Goal: Task Accomplishment & Management: Manage account settings

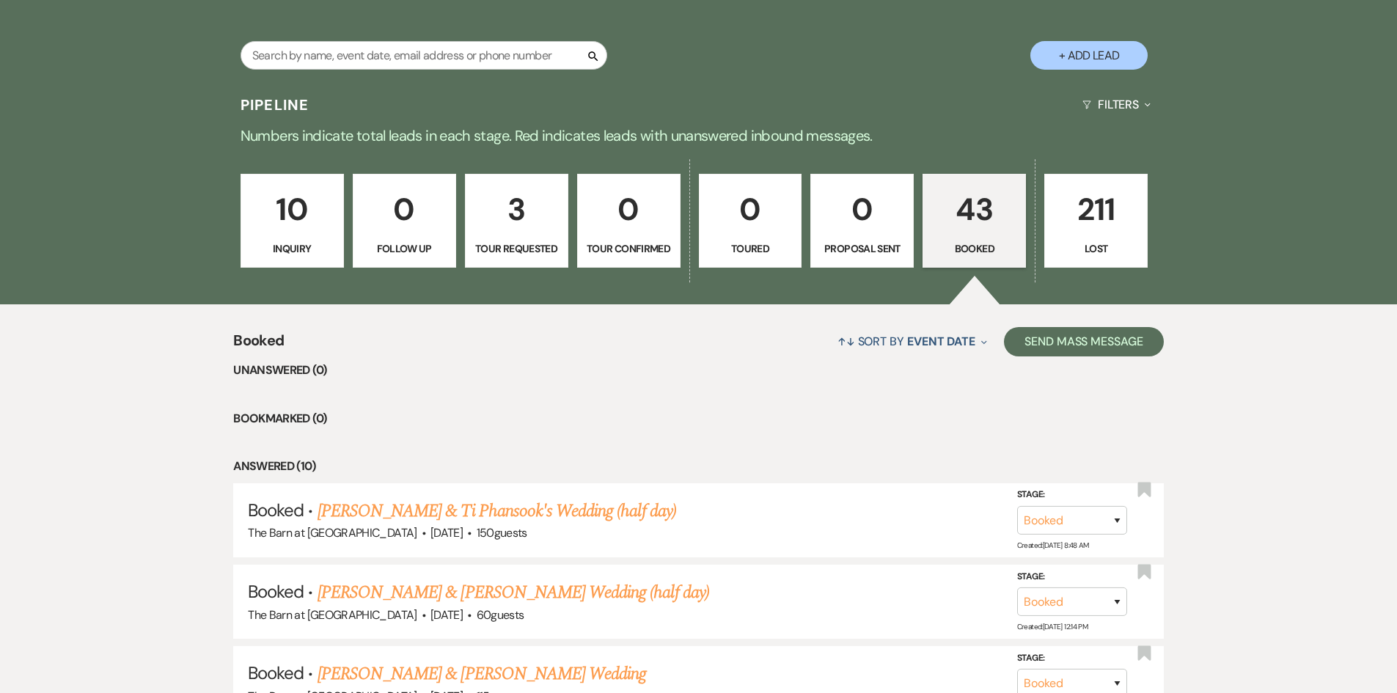
click at [527, 516] on link "[PERSON_NAME] & Ti Phansook's Wedding (half day)" at bounding box center [497, 511] width 359 height 26
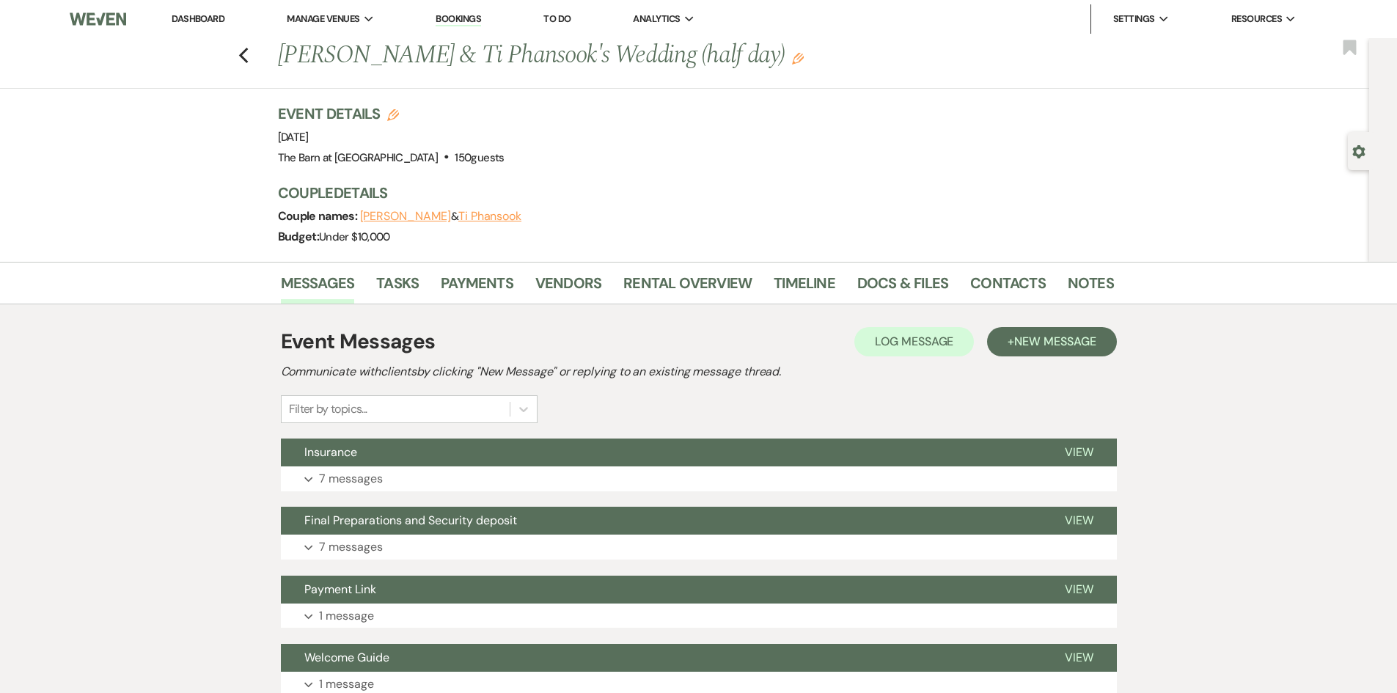
click at [832, 282] on li "Timeline" at bounding box center [816, 285] width 84 height 35
click at [901, 282] on link "Docs & Files" at bounding box center [902, 287] width 91 height 32
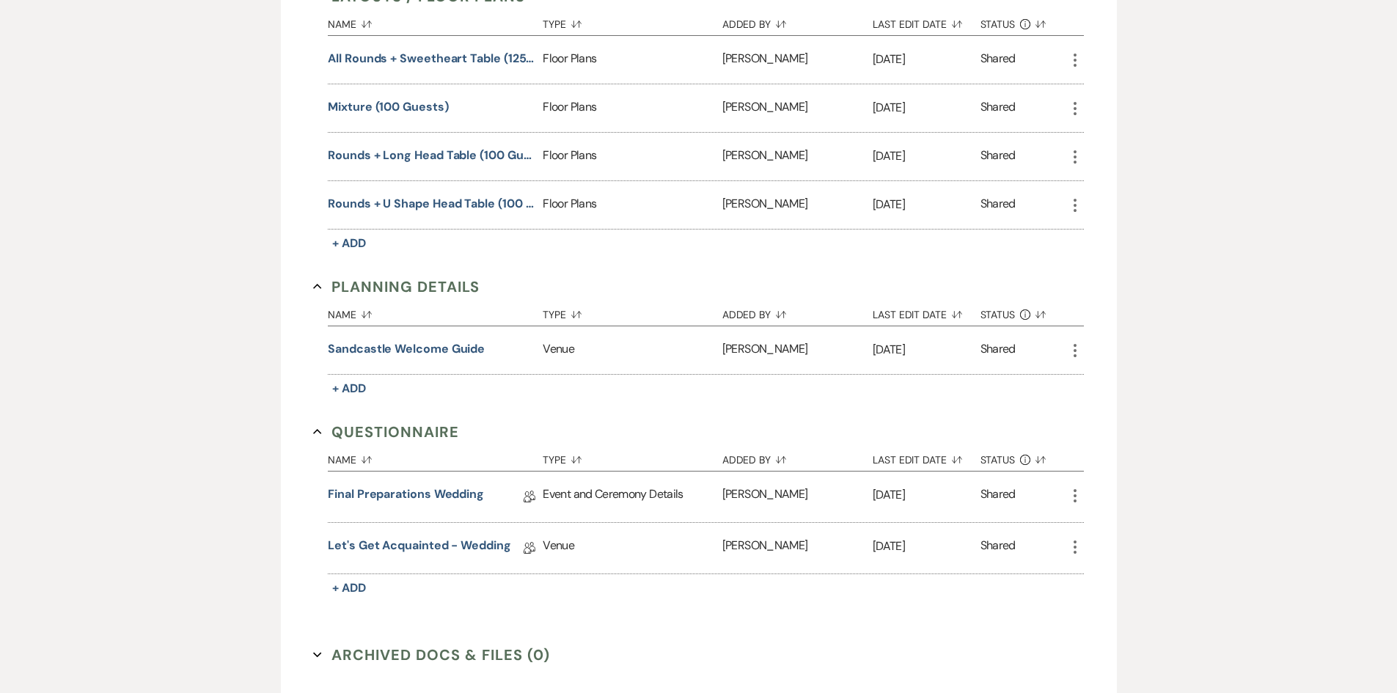
scroll to position [660, 0]
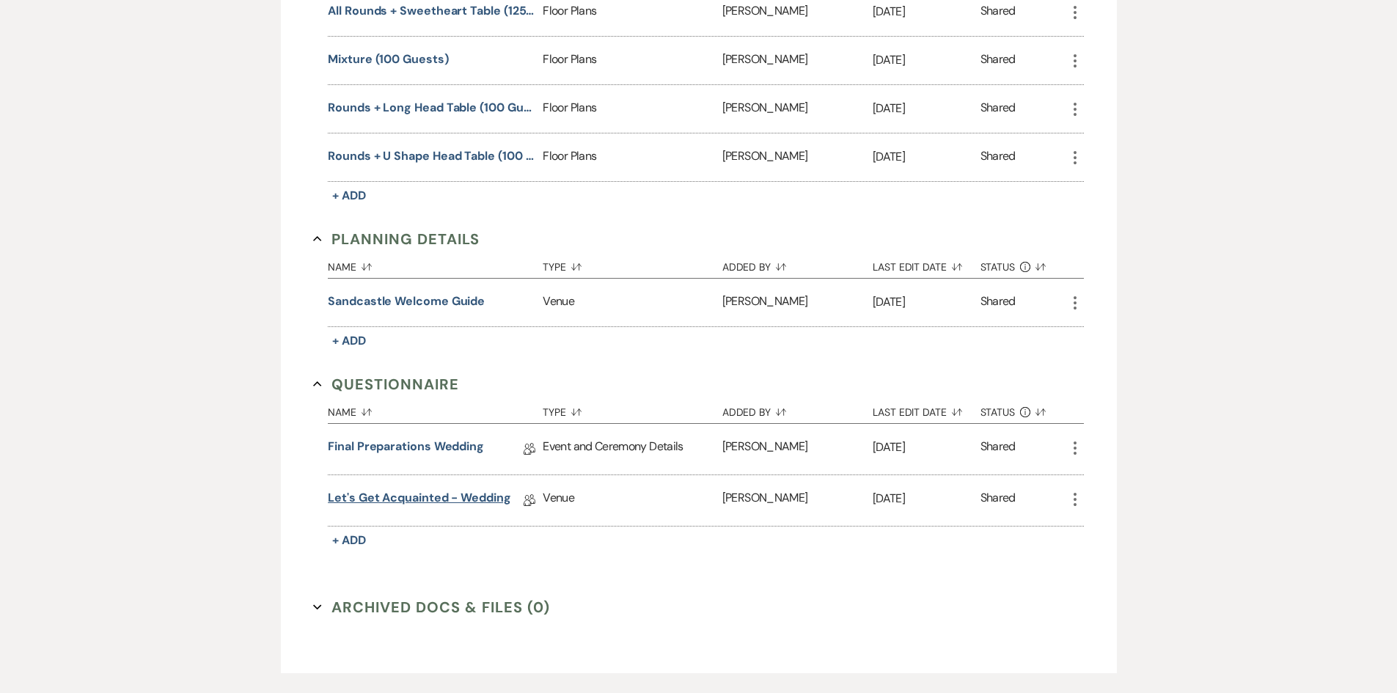
click at [406, 499] on link "Let's Get Acquainted - Wedding" at bounding box center [419, 500] width 183 height 23
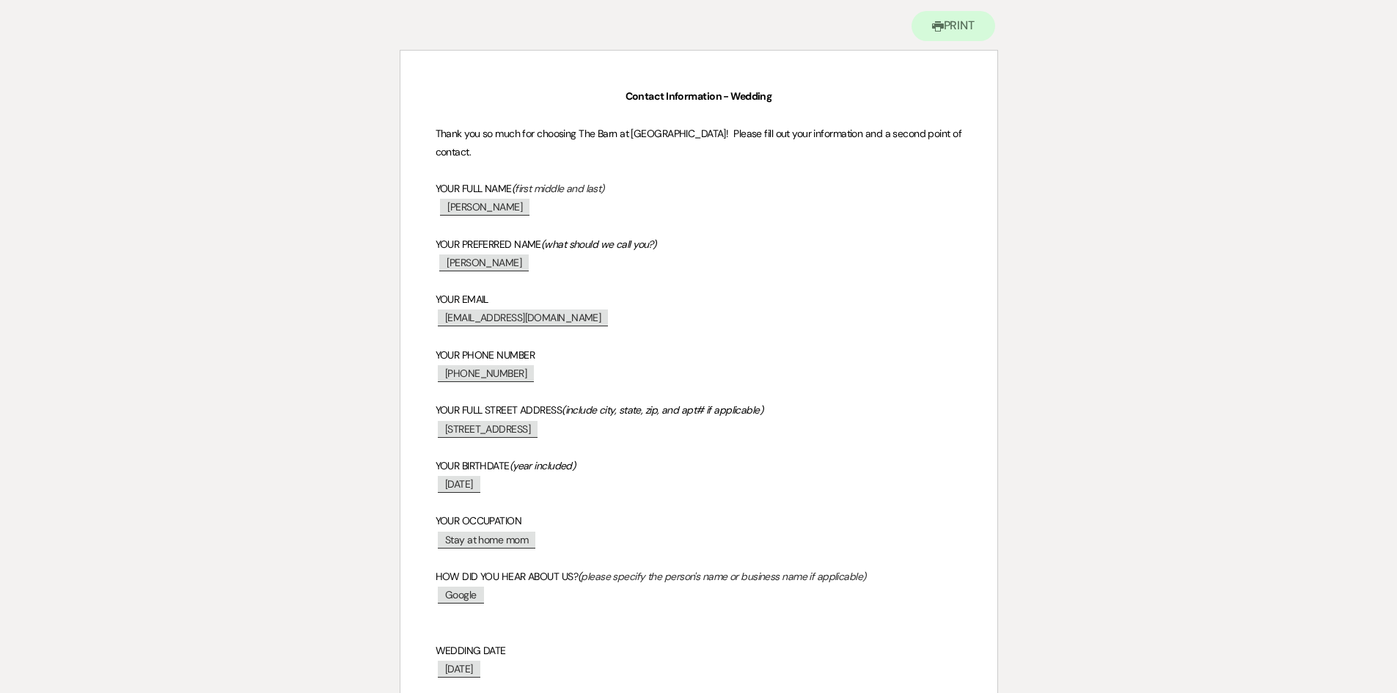
scroll to position [220, 0]
